Goal: Task Accomplishment & Management: Manage account settings

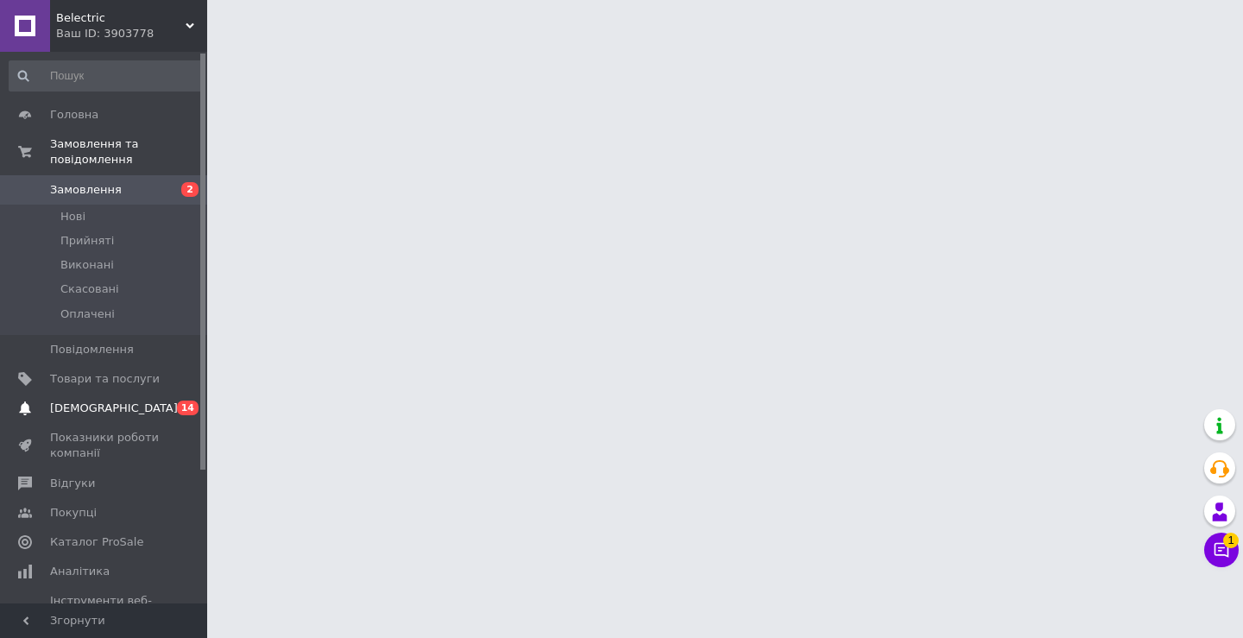
click at [173, 401] on span "0 14" at bounding box center [183, 409] width 47 height 16
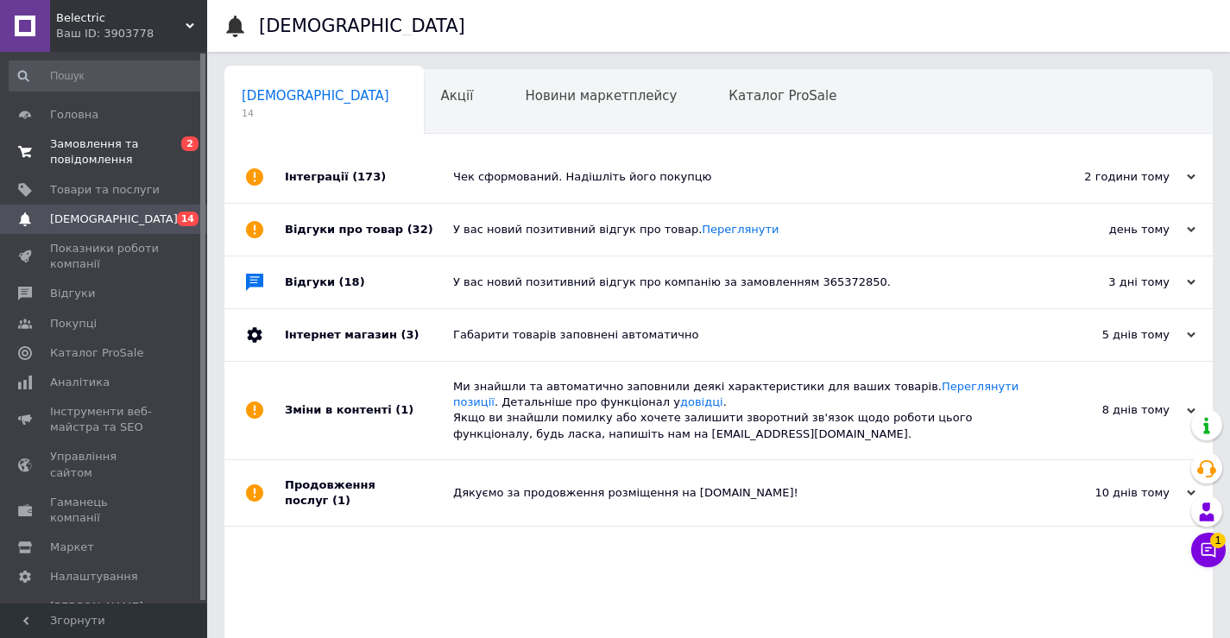
click at [112, 147] on span "Замовлення та повідомлення" at bounding box center [105, 151] width 110 height 31
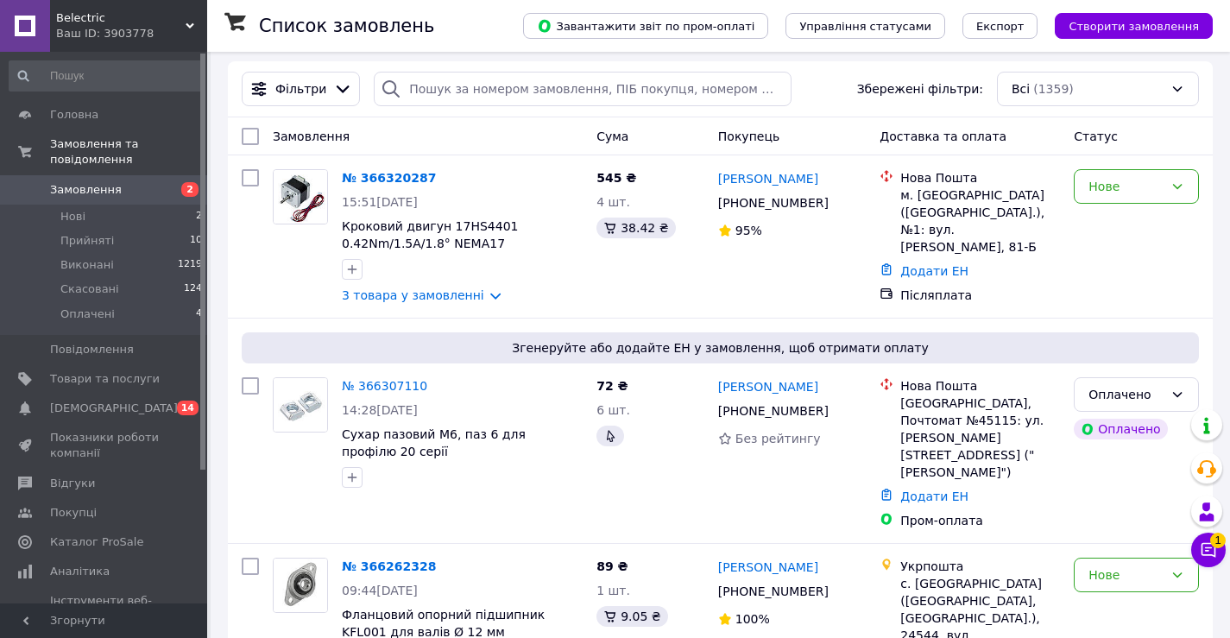
scroll to position [259, 0]
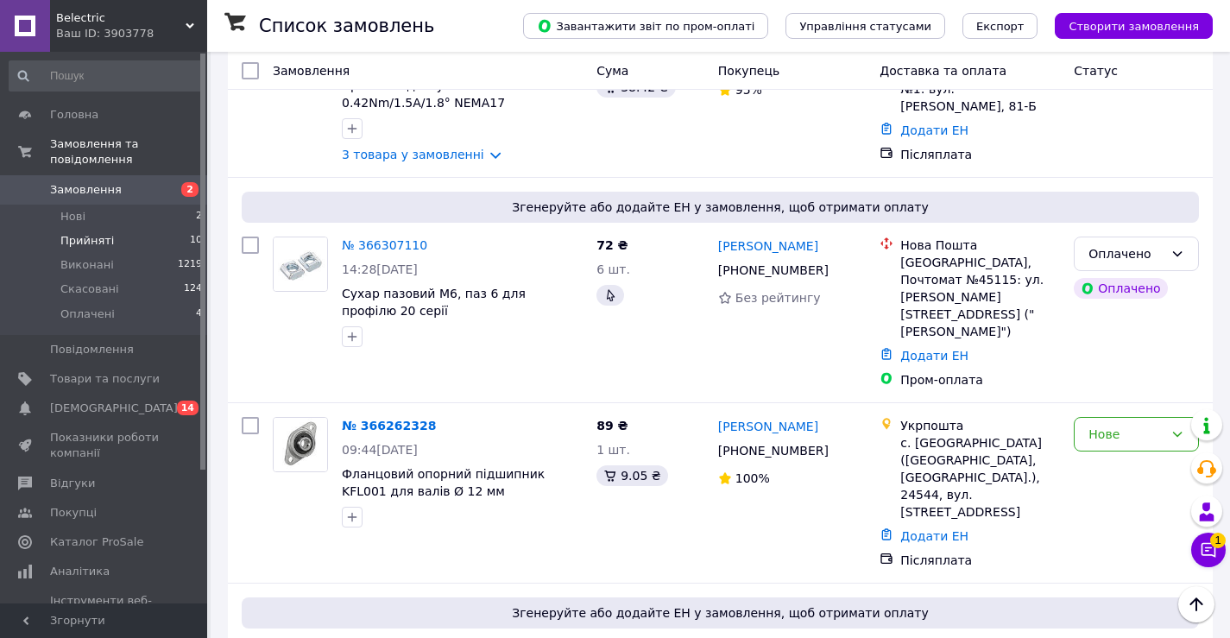
click at [96, 233] on span "Прийняті" at bounding box center [87, 241] width 54 height 16
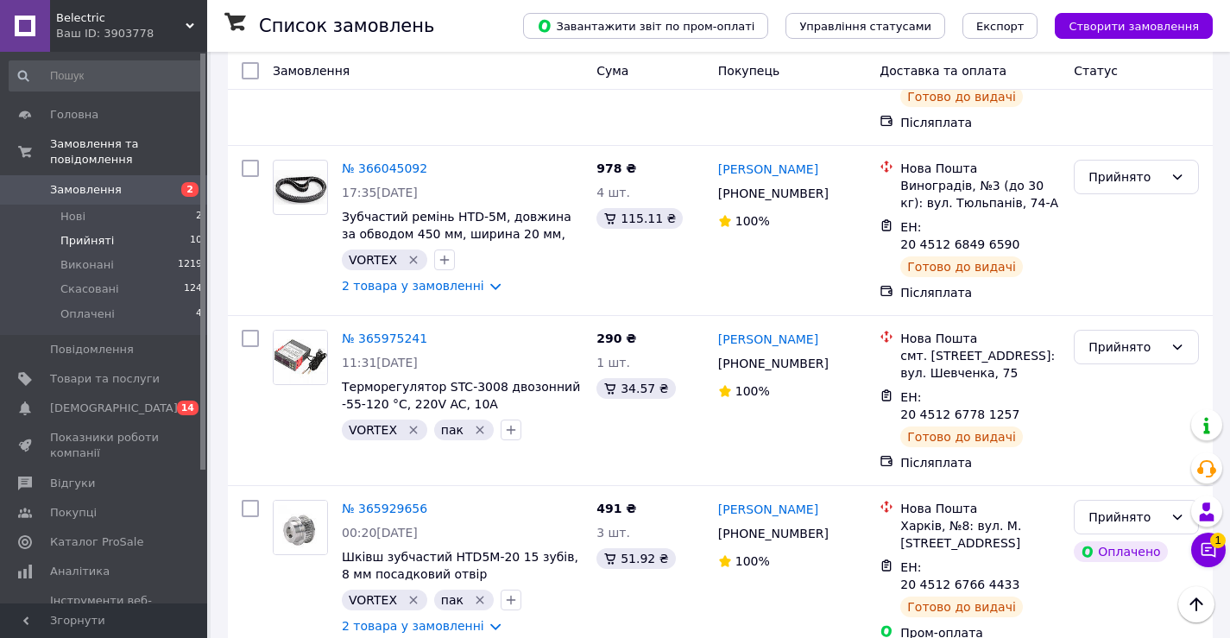
scroll to position [1442, 0]
